Goal: Information Seeking & Learning: Learn about a topic

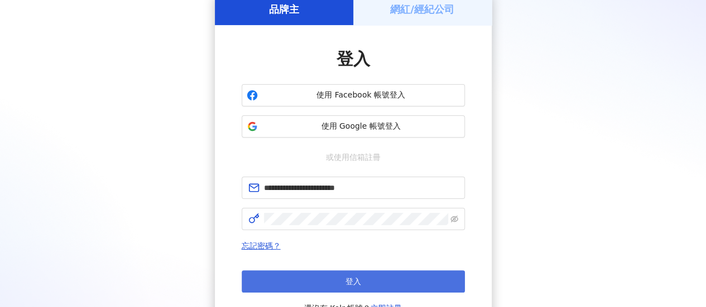
click at [350, 277] on span "登入" at bounding box center [353, 281] width 16 height 9
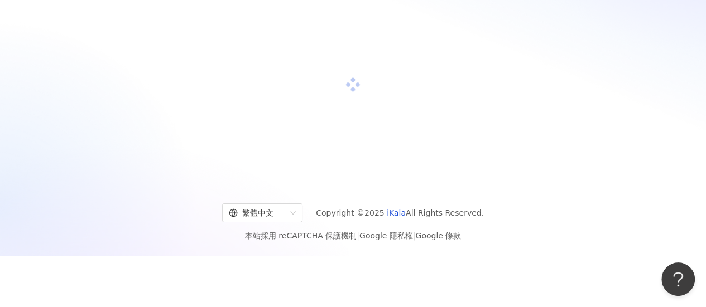
scroll to position [56, 0]
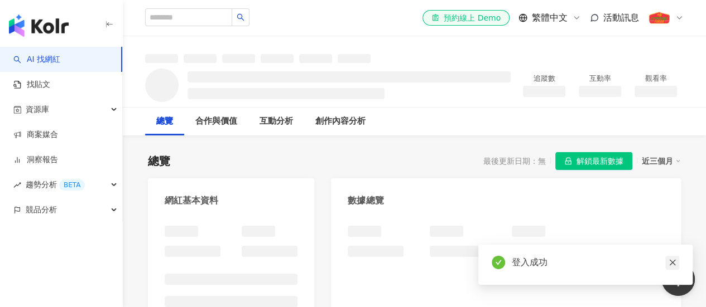
click at [673, 263] on icon "close" at bounding box center [672, 263] width 8 height 8
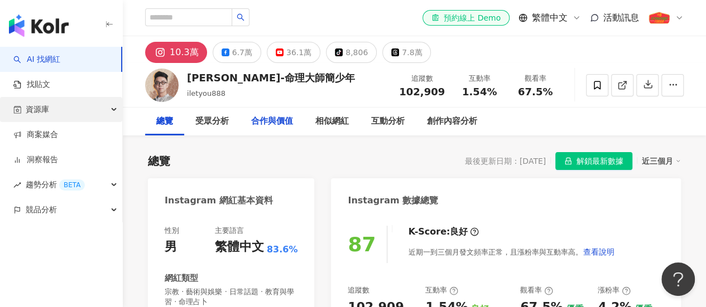
click at [271, 122] on div "合作與價值" at bounding box center [272, 121] width 42 height 13
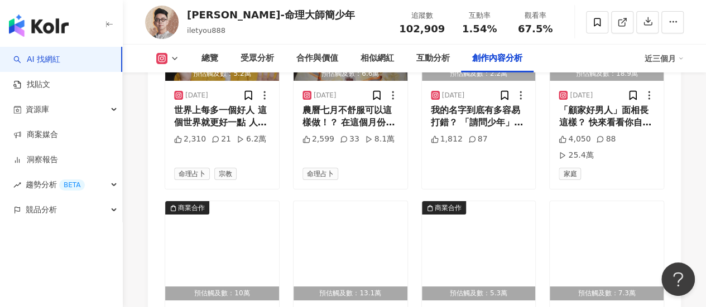
scroll to position [4073, 0]
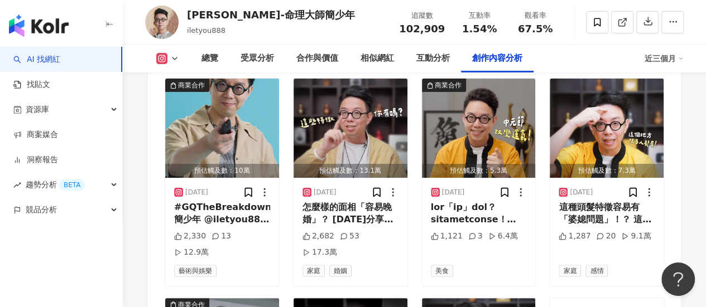
scroll to position [4184, 0]
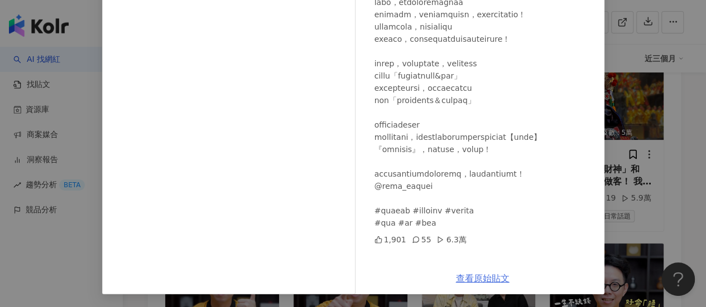
scroll to position [4519, 0]
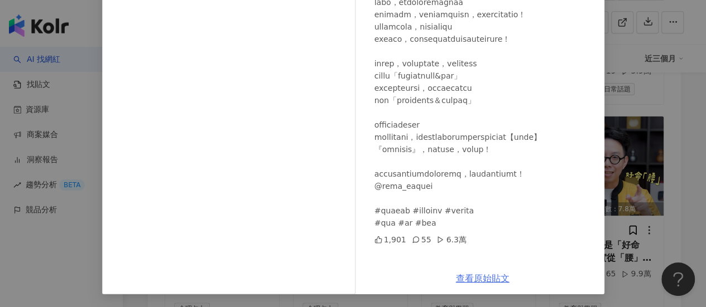
click at [476, 276] on link "查看原始貼文" at bounding box center [483, 278] width 54 height 11
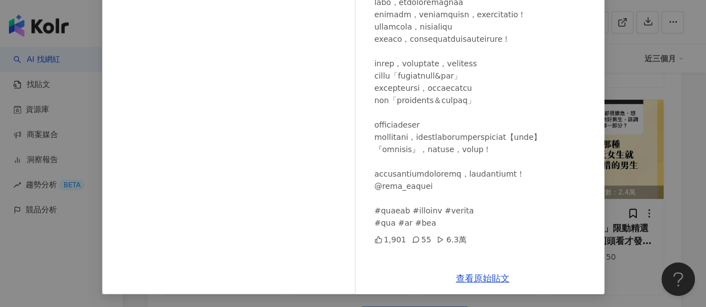
scroll to position [0, 0]
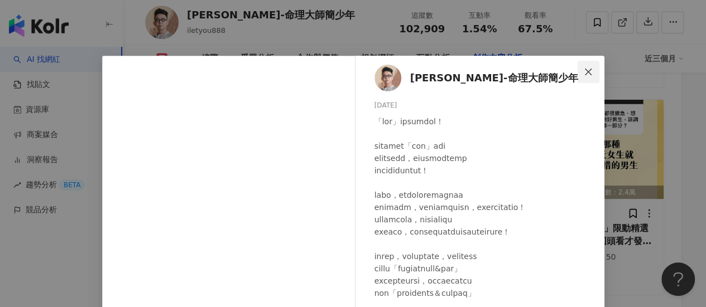
click at [586, 73] on icon "close" at bounding box center [588, 71] width 7 height 7
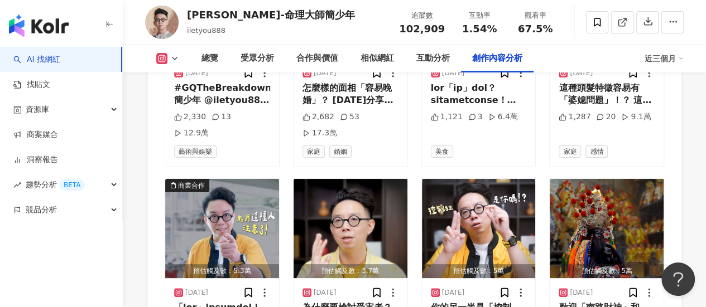
scroll to position [4198, 0]
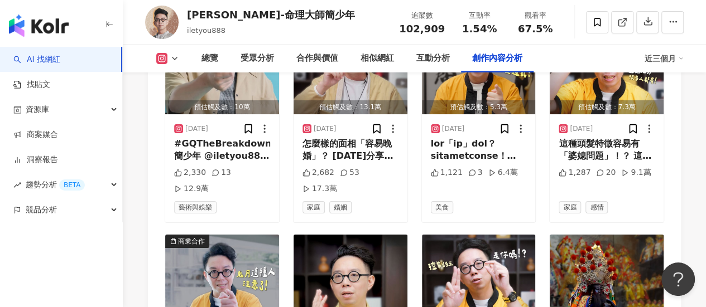
click at [153, 221] on div "Instagram 進階篩選 啟動 關閉 AI 篩選商業合作內容 排序：發布時間 共 173 筆 ， 條件： 商業合作 預估觸及數：1.5萬 2025/9/1…" at bounding box center [414, 218] width 533 height 1377
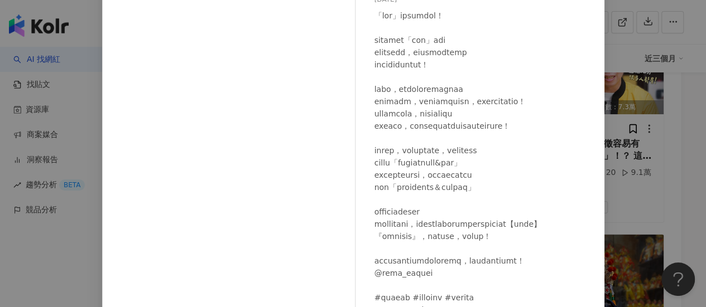
scroll to position [0, 0]
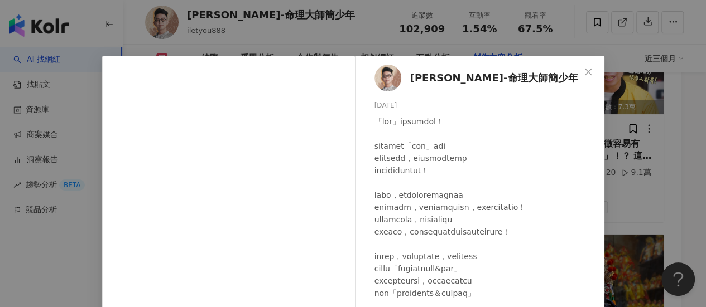
drag, startPoint x: 585, startPoint y: 74, endPoint x: 540, endPoint y: 73, distance: 45.2
click at [584, 74] on icon "close" at bounding box center [588, 72] width 9 height 9
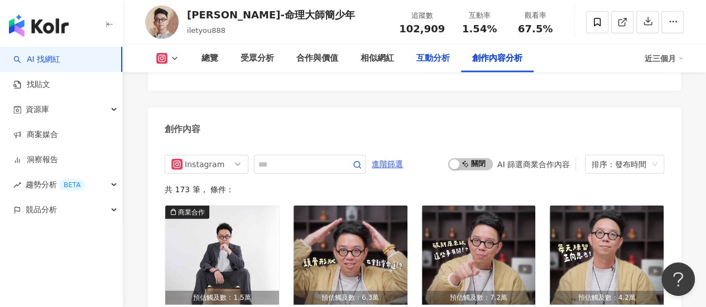
click at [431, 52] on div "互動分析" at bounding box center [432, 58] width 33 height 13
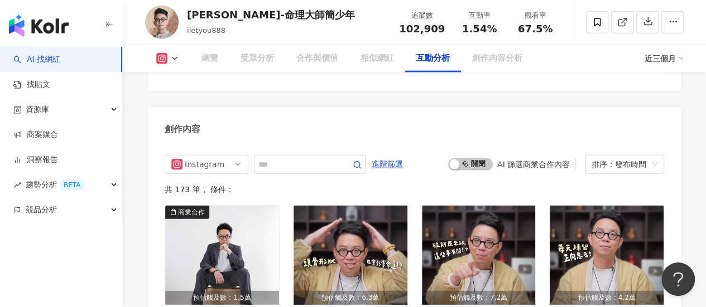
scroll to position [2280, 0]
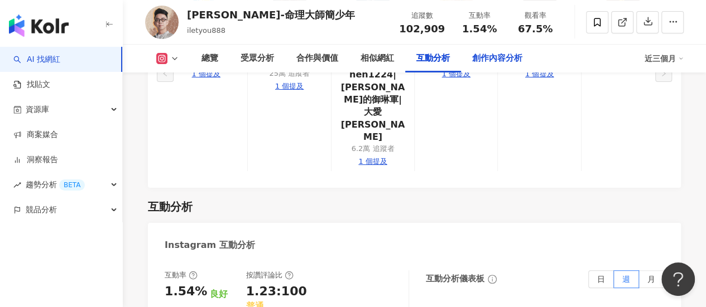
click at [498, 64] on div "創作內容分析" at bounding box center [497, 58] width 50 height 13
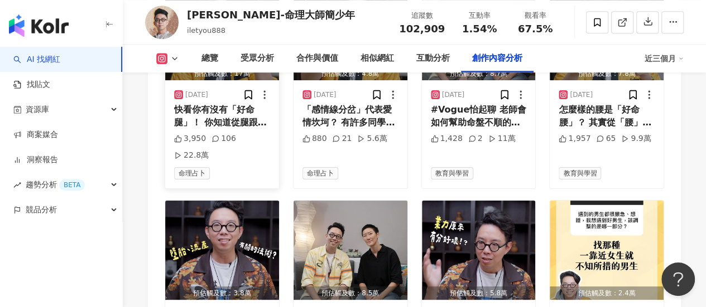
scroll to position [4661, 0]
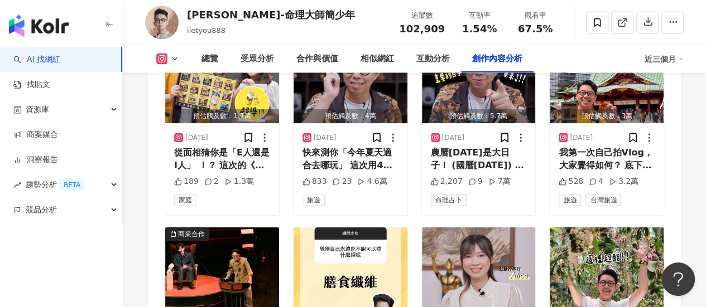
scroll to position [5275, 0]
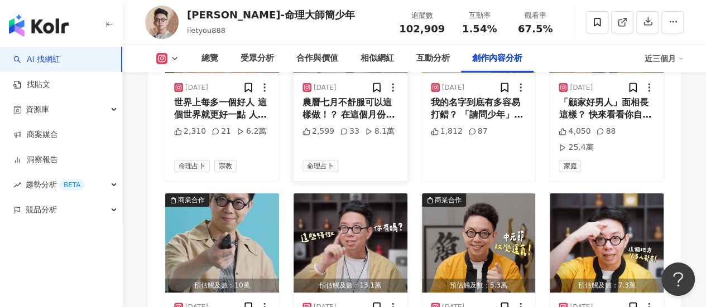
scroll to position [3713, 0]
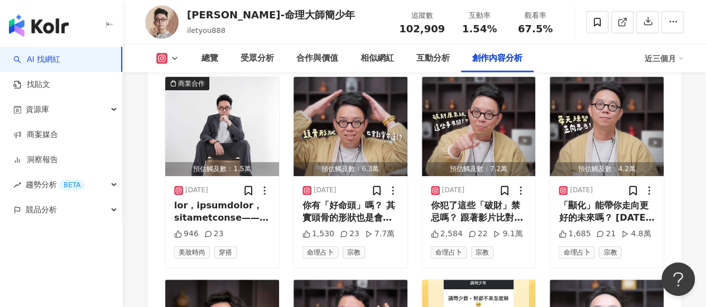
click at [671, 57] on div "近三個月" at bounding box center [663, 59] width 39 height 18
click at [671, 59] on div "近三個月" at bounding box center [663, 59] width 39 height 18
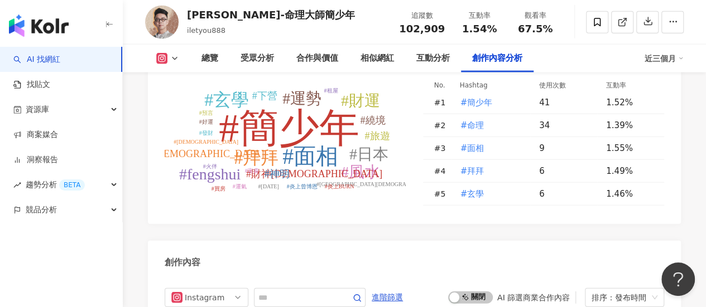
scroll to position [3490, 0]
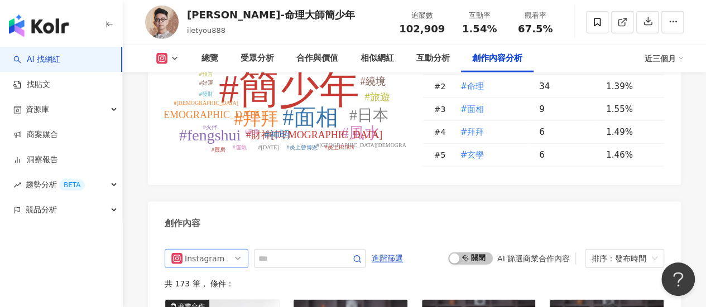
click at [222, 250] on span "Instagram" at bounding box center [206, 259] width 70 height 18
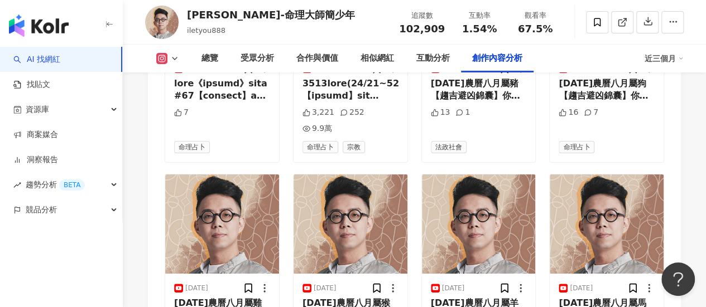
scroll to position [4092, 0]
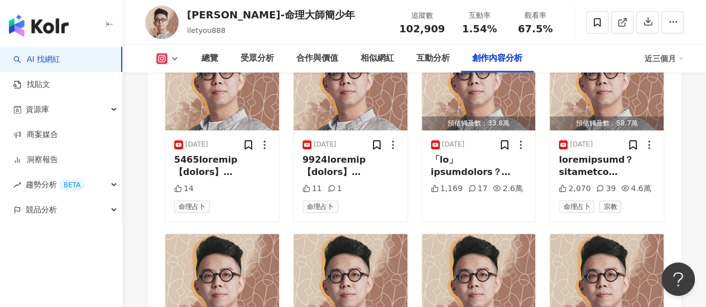
scroll to position [4700, 0]
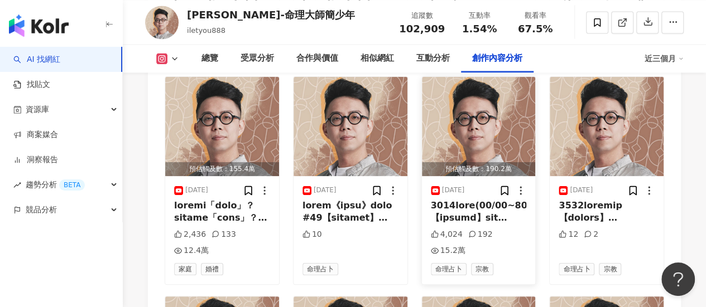
scroll to position [5258, 0]
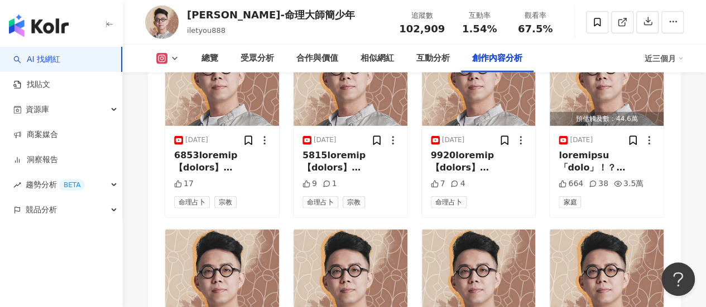
scroll to position [5971, 0]
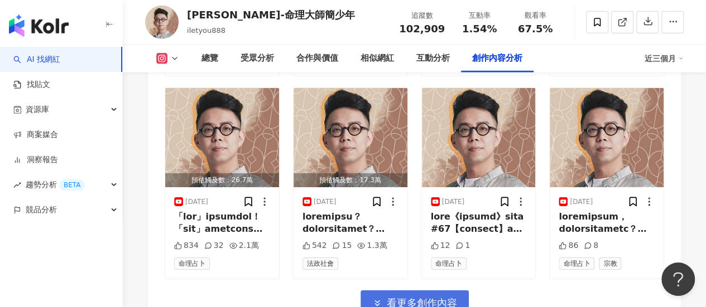
click at [422, 297] on span "看更多創作內容" at bounding box center [422, 303] width 70 height 12
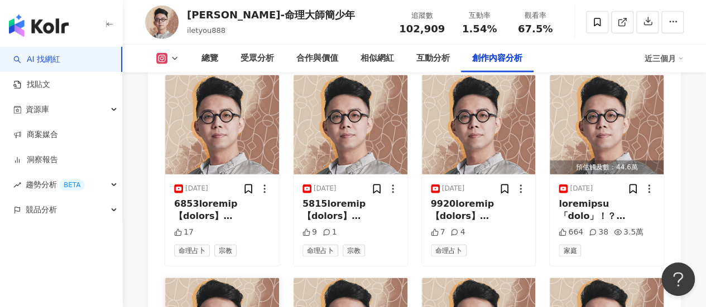
scroll to position [5803, 0]
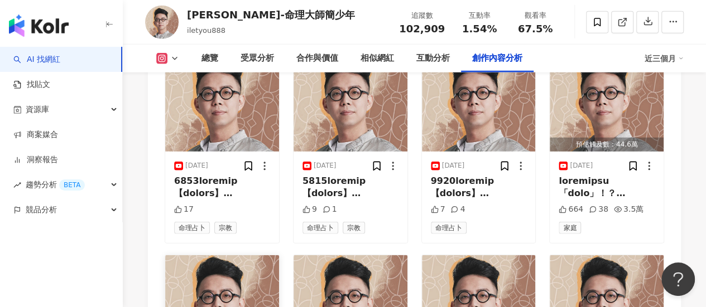
drag, startPoint x: 262, startPoint y: 264, endPoint x: 185, endPoint y: 262, distance: 77.6
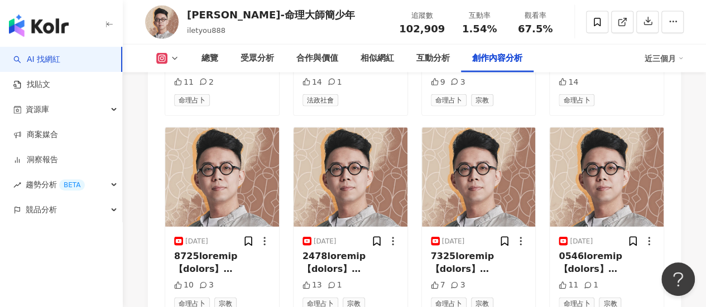
scroll to position [3267, 0]
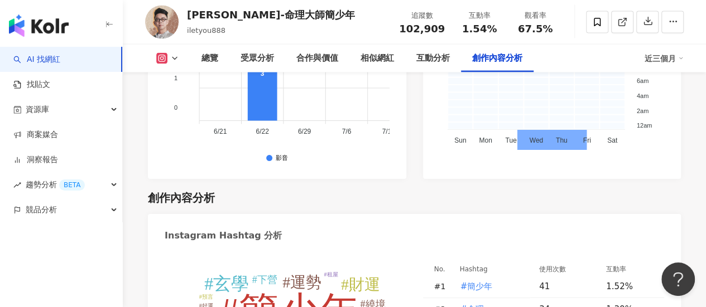
scroll to position [2280, 0]
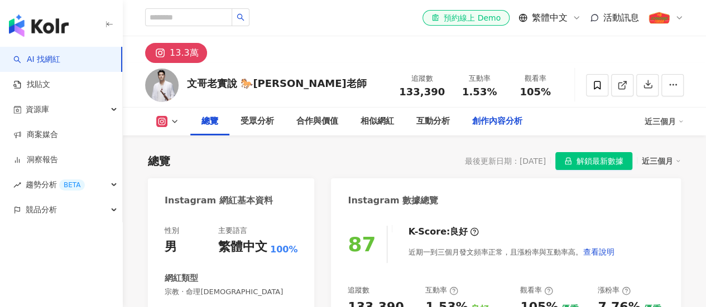
click at [484, 122] on div "創作內容分析" at bounding box center [497, 122] width 73 height 28
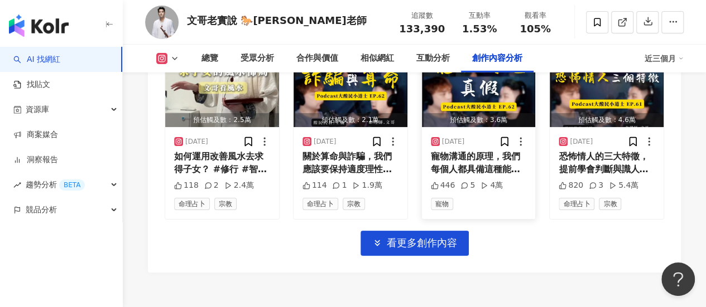
scroll to position [4053, 0]
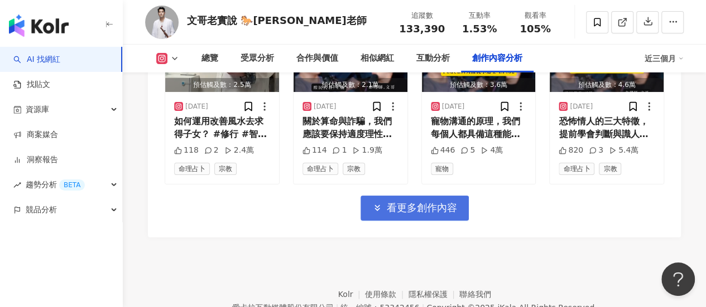
click at [431, 202] on span "看更多創作內容" at bounding box center [422, 208] width 70 height 12
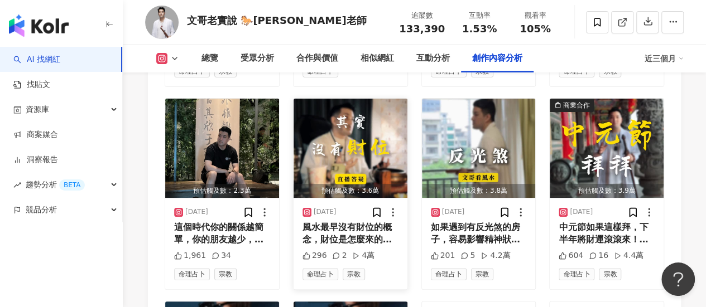
scroll to position [4388, 0]
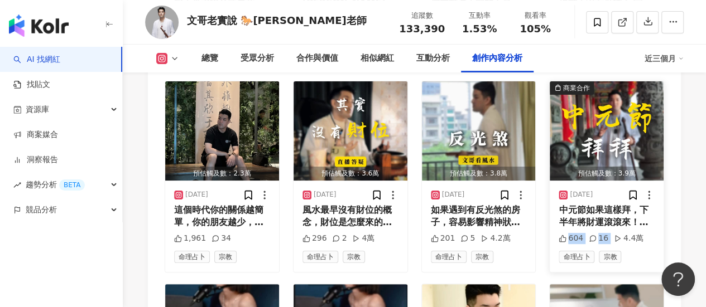
drag, startPoint x: 558, startPoint y: 213, endPoint x: 653, endPoint y: 215, distance: 94.9
click at [643, 233] on div "604 16 4.4萬" at bounding box center [606, 238] width 96 height 11
click at [657, 217] on div "[DATE] 中元節如果這樣拜，下半年將財運滾滾來！ 「[PERSON_NAME]保健飲品 = 中元普渡拜拜首選」 中元節拜飲品，也象徵對[DEMOGRAPH…" at bounding box center [607, 226] width 114 height 91
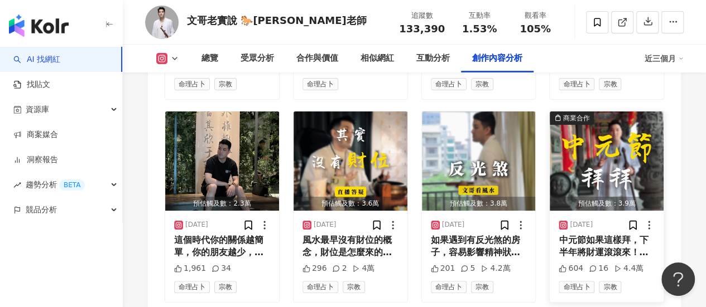
scroll to position [4332, 0]
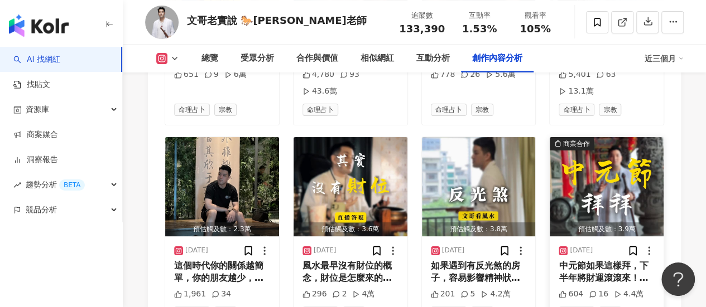
click at [596, 172] on img "button" at bounding box center [607, 186] width 114 height 99
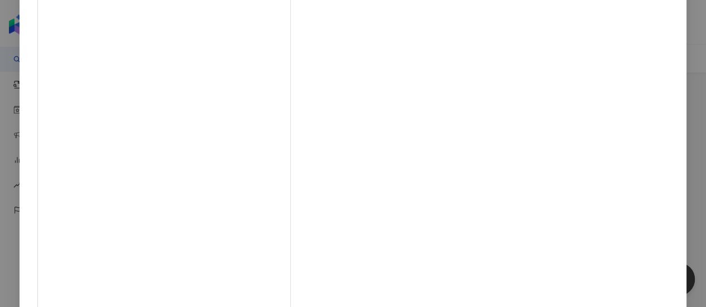
scroll to position [193, 0]
